Goal: Transaction & Acquisition: Purchase product/service

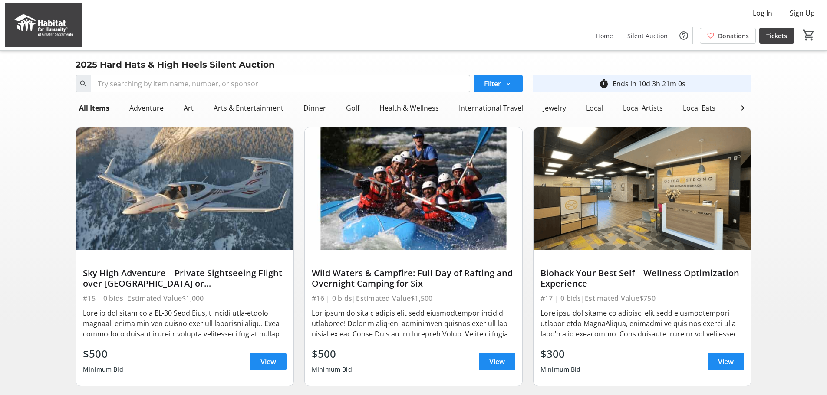
scroll to position [43, 0]
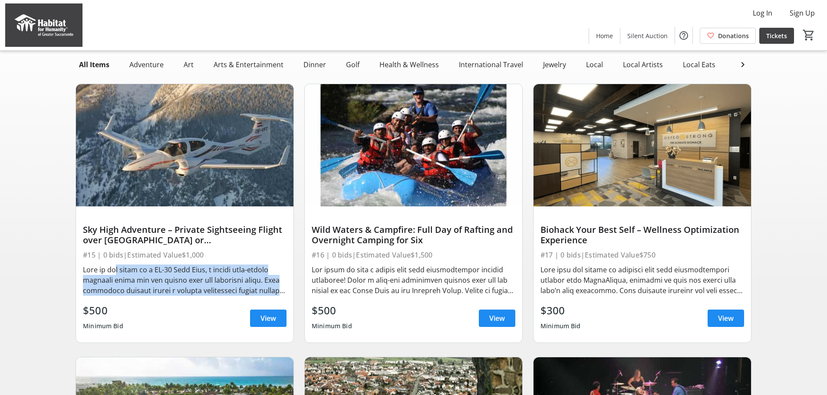
drag, startPoint x: 112, startPoint y: 276, endPoint x: 283, endPoint y: 301, distance: 173.3
click at [283, 296] on div at bounding box center [185, 280] width 204 height 31
click at [263, 295] on div at bounding box center [185, 280] width 204 height 31
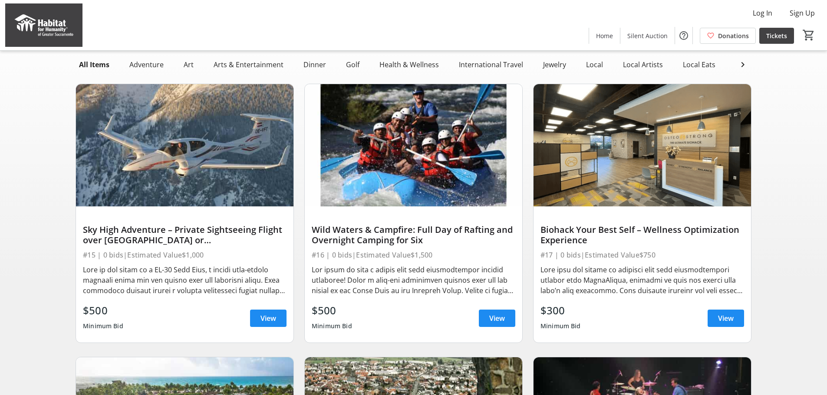
click at [274, 296] on div at bounding box center [185, 280] width 204 height 31
drag, startPoint x: 275, startPoint y: 299, endPoint x: 214, endPoint y: 303, distance: 61.3
click at [275, 296] on div at bounding box center [185, 280] width 204 height 31
click at [276, 320] on span at bounding box center [268, 318] width 36 height 21
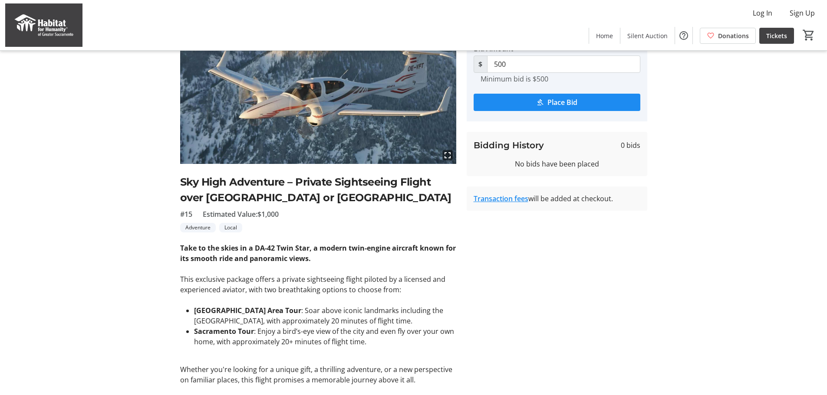
scroll to position [87, 0]
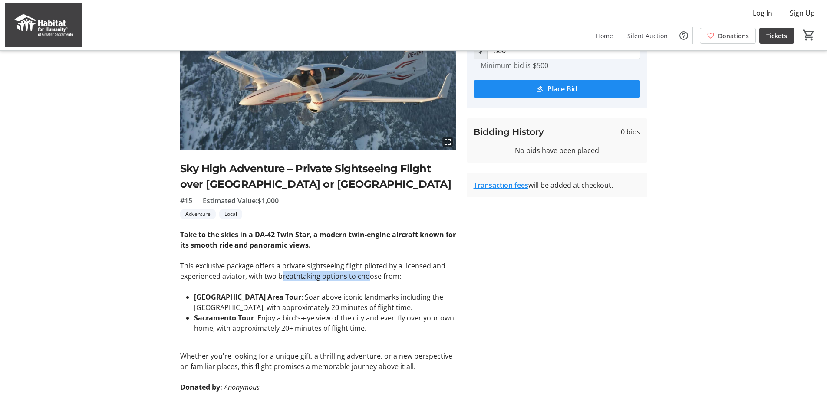
drag, startPoint x: 280, startPoint y: 275, endPoint x: 394, endPoint y: 276, distance: 113.7
click at [366, 277] on p "This exclusive package offers a private sightseeing flight piloted by a license…" at bounding box center [318, 271] width 276 height 21
click at [424, 279] on p "This exclusive package offers a private sightseeing flight piloted by a license…" at bounding box center [318, 271] width 276 height 21
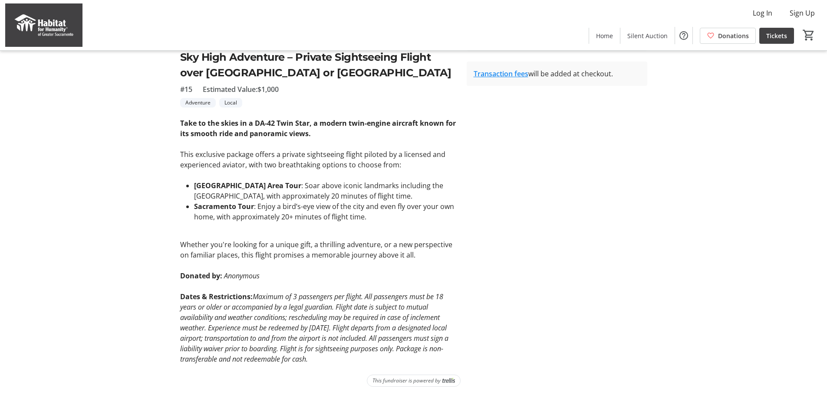
scroll to position [201, 0]
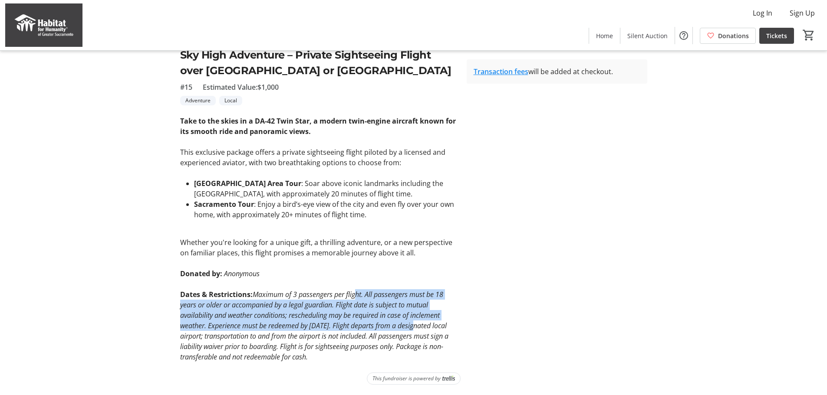
drag, startPoint x: 359, startPoint y: 295, endPoint x: 415, endPoint y: 330, distance: 66.6
click at [415, 330] on em "Maximum of 3 passengers per flight. All passengers must be 18 years or older or…" at bounding box center [314, 326] width 268 height 72
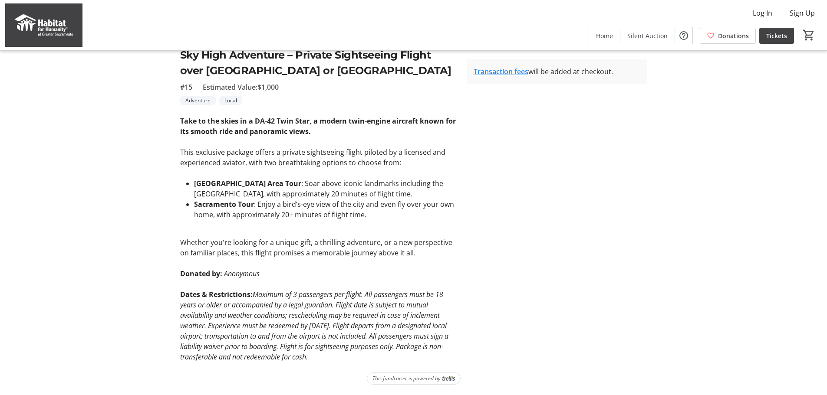
click at [526, 284] on tr-auction-item-bidding-ui "One Time Bid Auto Bid Bid Amount * $ 500 Minimum bid is $500 Place Bid Bidding …" at bounding box center [556, 122] width 191 height 481
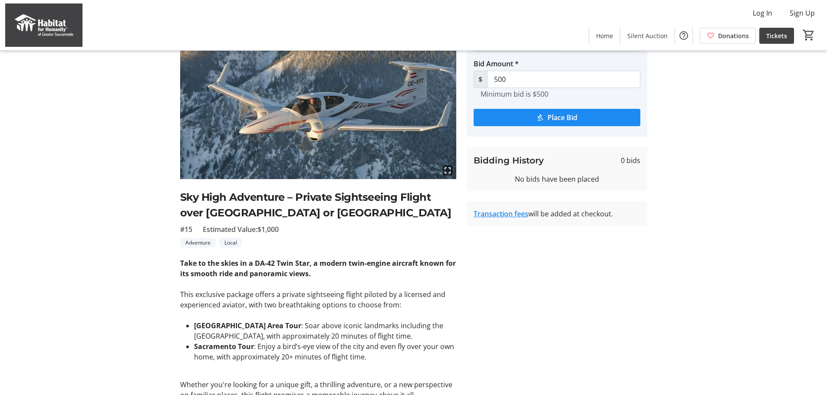
scroll to position [27, 0]
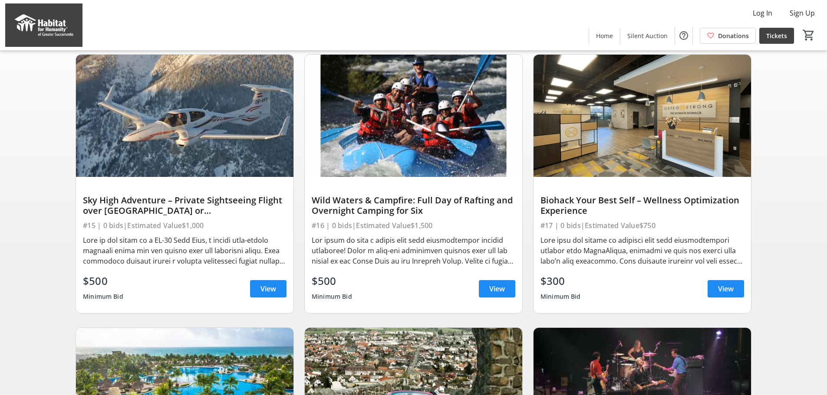
scroll to position [87, 0]
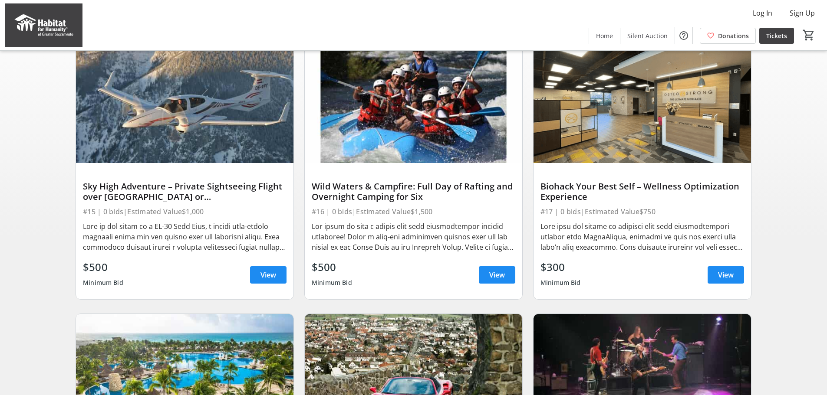
click at [690, 250] on div at bounding box center [642, 236] width 204 height 31
click at [715, 280] on span at bounding box center [726, 275] width 36 height 21
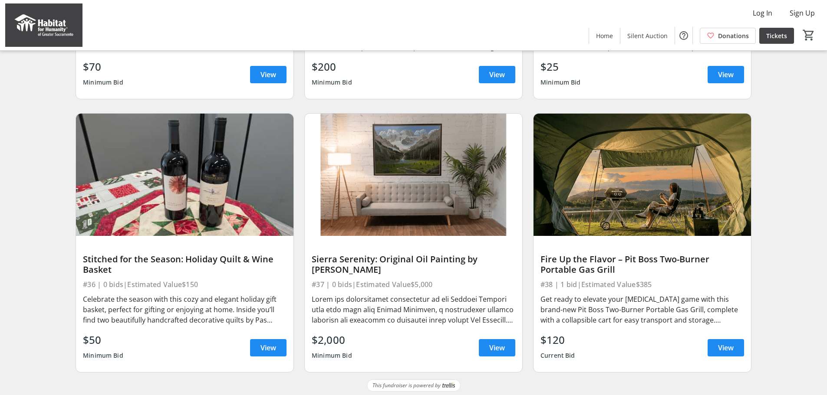
scroll to position [1939, 0]
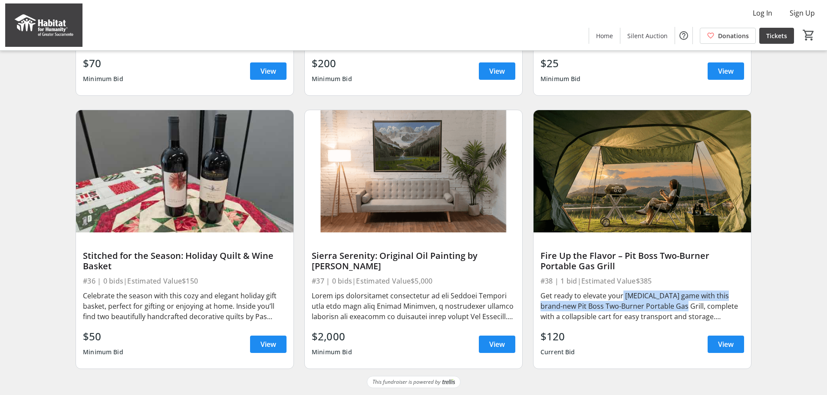
drag, startPoint x: 619, startPoint y: 298, endPoint x: 680, endPoint y: 305, distance: 60.7
click at [680, 305] on div "Get ready to elevate your [MEDICAL_DATA] game with this brand-new Pit Boss Two-…" at bounding box center [642, 306] width 204 height 31
click at [728, 267] on div "Fire Up the Flavor – Pit Boss Two-Burner Portable Gas Grill" at bounding box center [642, 261] width 204 height 21
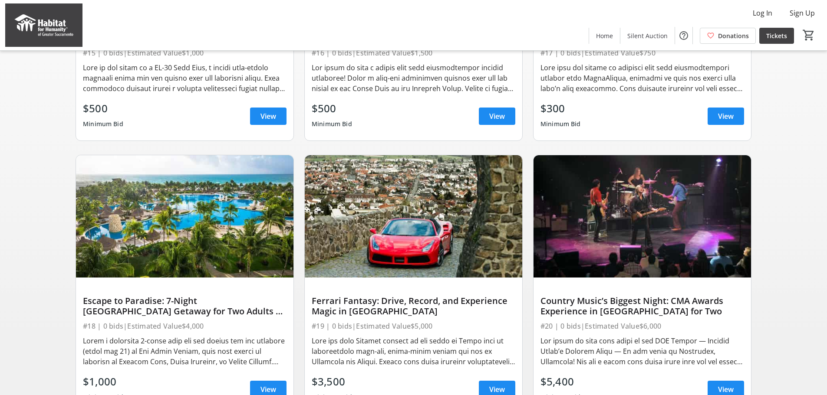
scroll to position [332, 0]
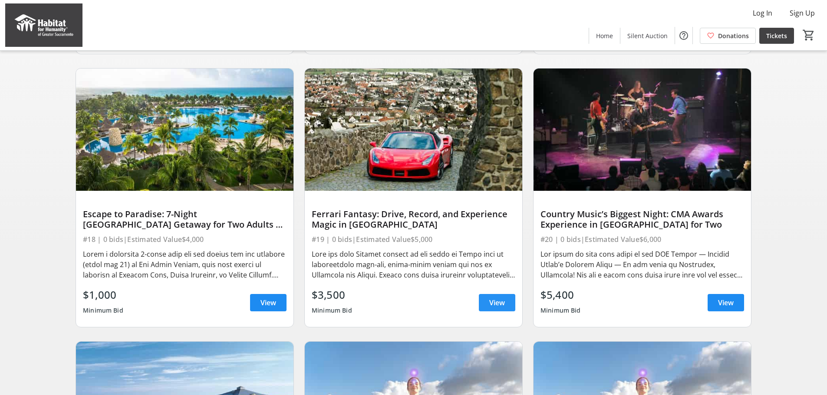
click at [481, 308] on span at bounding box center [497, 303] width 36 height 21
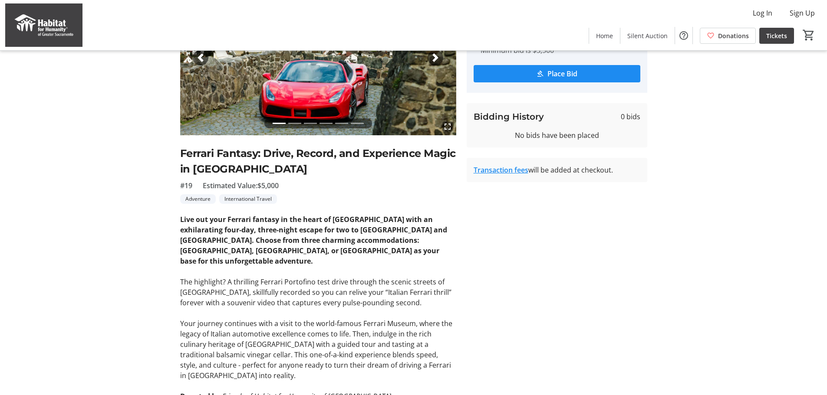
scroll to position [130, 0]
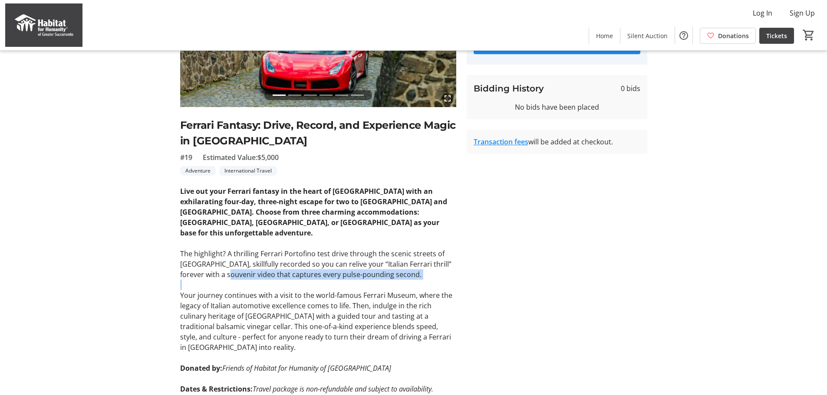
drag, startPoint x: 217, startPoint y: 262, endPoint x: 282, endPoint y: 271, distance: 65.7
click at [282, 271] on div "Live out your Ferrari fantasy in the heart of [GEOGRAPHIC_DATA] with an exhilar…" at bounding box center [318, 316] width 276 height 260
click at [317, 280] on p at bounding box center [318, 285] width 276 height 10
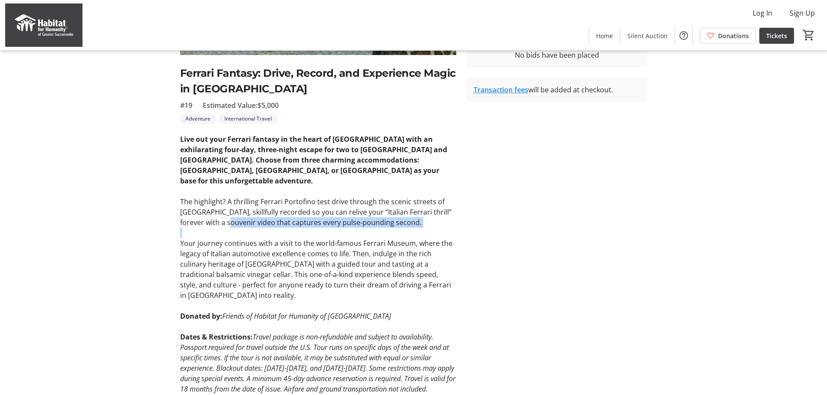
scroll to position [204, 0]
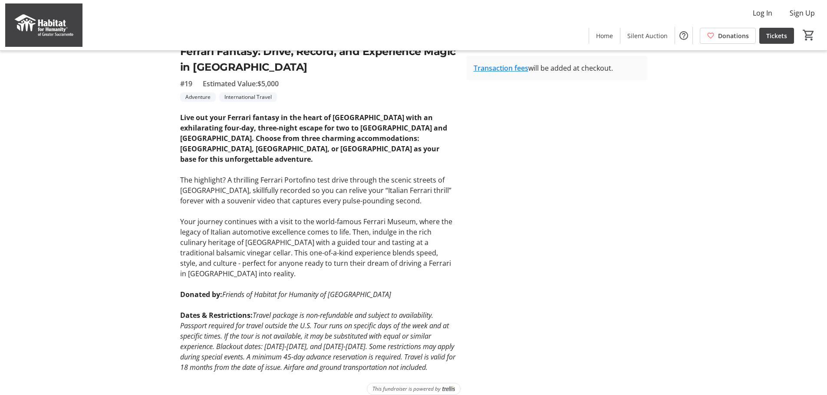
click at [335, 279] on p at bounding box center [318, 284] width 276 height 10
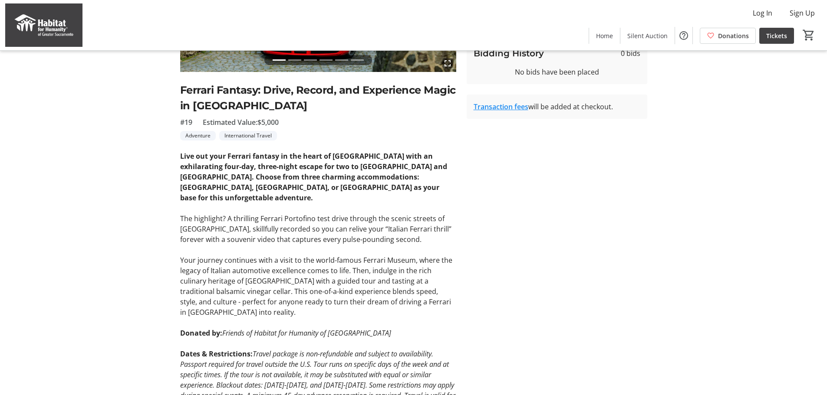
scroll to position [174, 0]
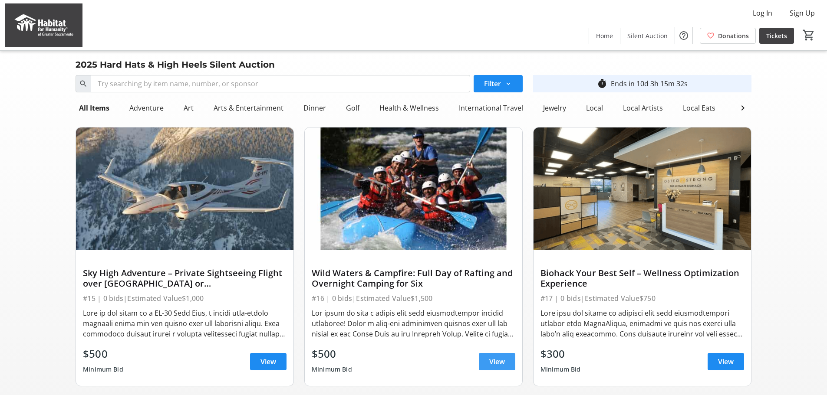
click at [489, 365] on span "View" at bounding box center [497, 362] width 16 height 10
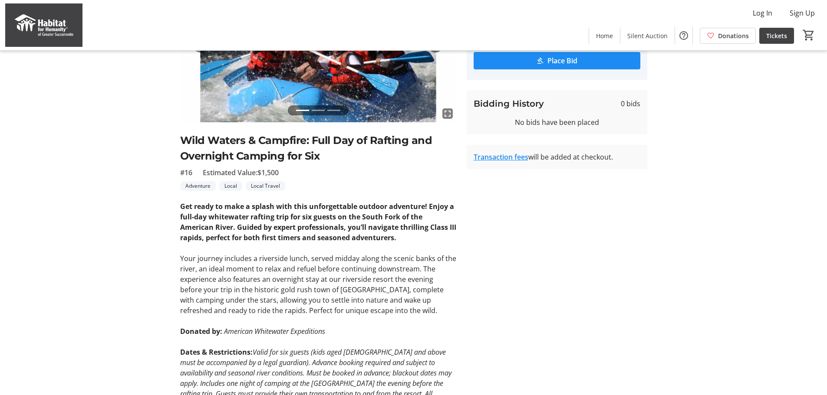
scroll to position [130, 0]
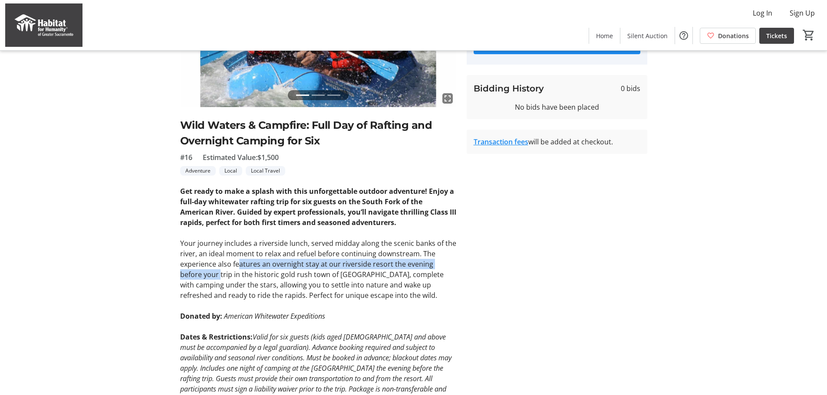
drag, startPoint x: 196, startPoint y: 274, endPoint x: 238, endPoint y: 267, distance: 42.8
click at [238, 267] on p "Your journey includes a riverside lunch, served midday along the scenic banks o…" at bounding box center [318, 269] width 276 height 63
click at [303, 277] on p "Your journey includes a riverside lunch, served midday along the scenic banks o…" at bounding box center [318, 269] width 276 height 63
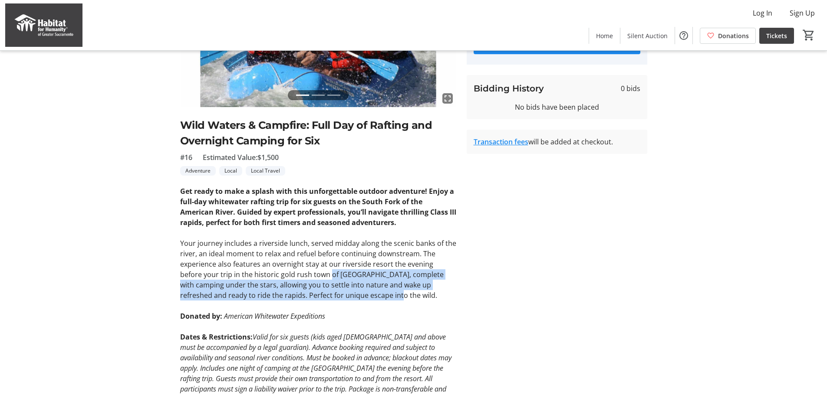
drag, startPoint x: 307, startPoint y: 273, endPoint x: 332, endPoint y: 299, distance: 35.6
click at [332, 299] on p "Your journey includes a riverside lunch, served midday along the scenic banks o…" at bounding box center [318, 269] width 276 height 63
click at [342, 300] on p "Your journey includes a riverside lunch, served midday along the scenic banks o…" at bounding box center [318, 269] width 276 height 63
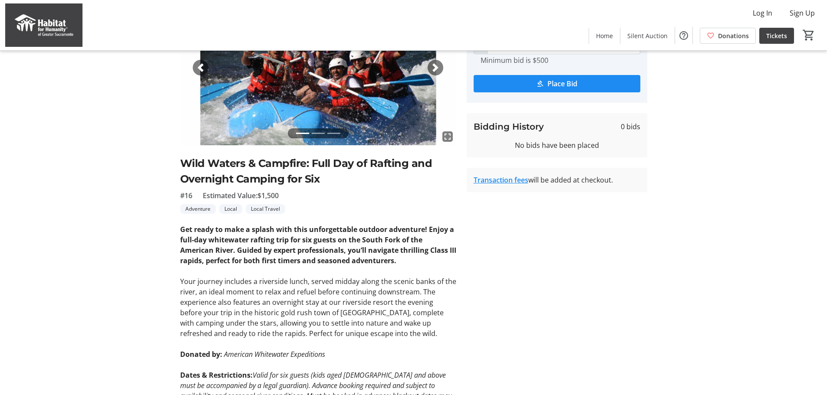
scroll to position [0, 0]
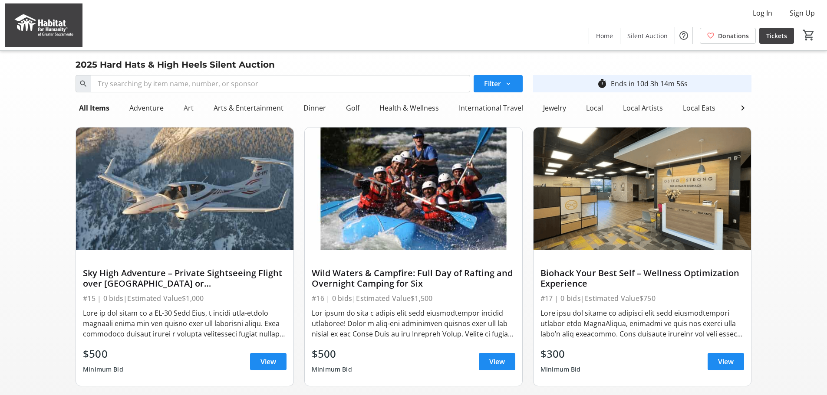
click at [192, 108] on div "Art" at bounding box center [188, 107] width 17 height 17
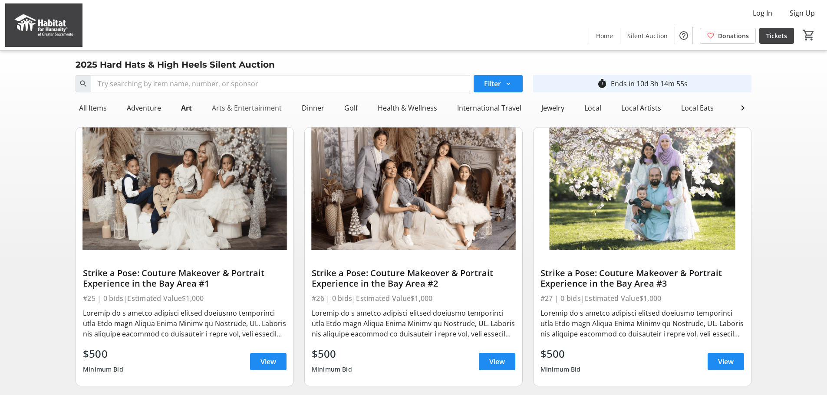
click at [230, 106] on div "Arts & Entertainment" at bounding box center [246, 107] width 77 height 17
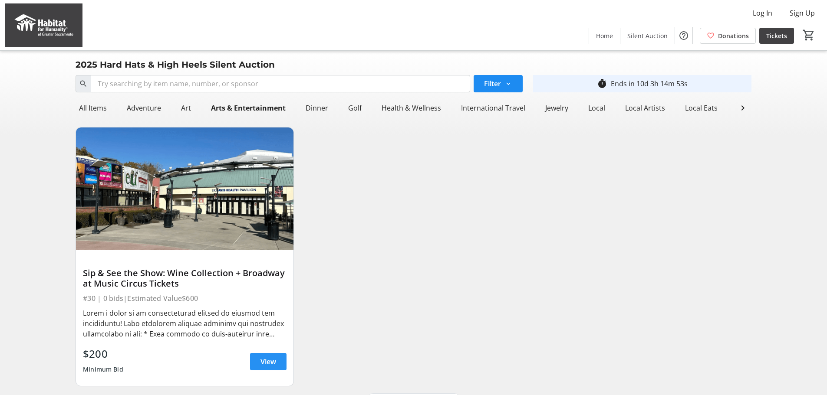
click at [259, 368] on span at bounding box center [268, 362] width 36 height 21
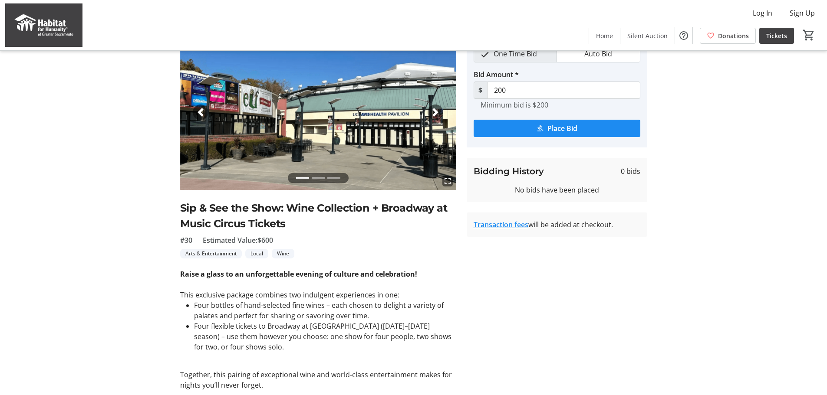
scroll to position [174, 0]
